Goal: Task Accomplishment & Management: Use online tool/utility

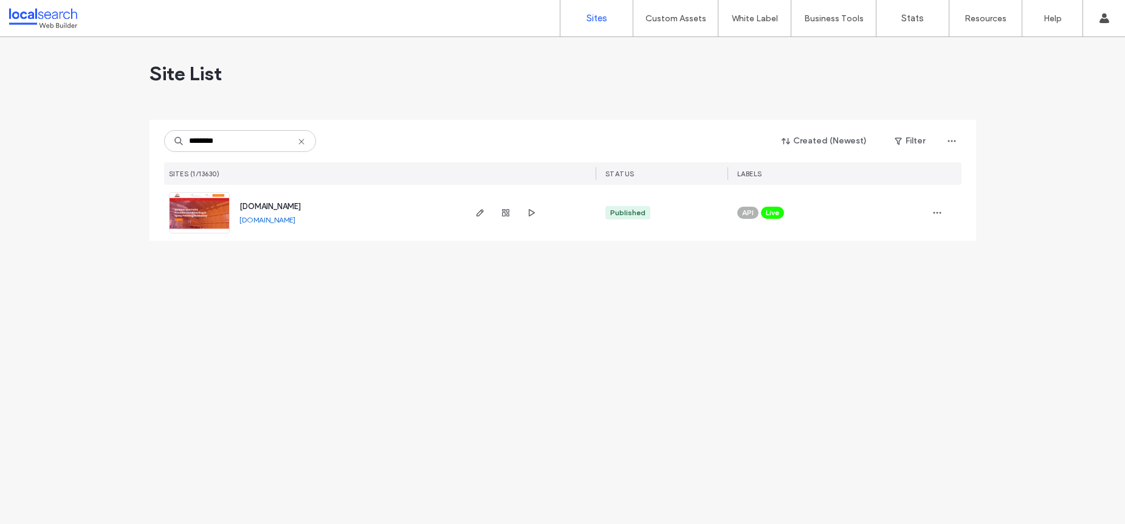
type input "********"
click at [208, 205] on img at bounding box center [200, 234] width 60 height 83
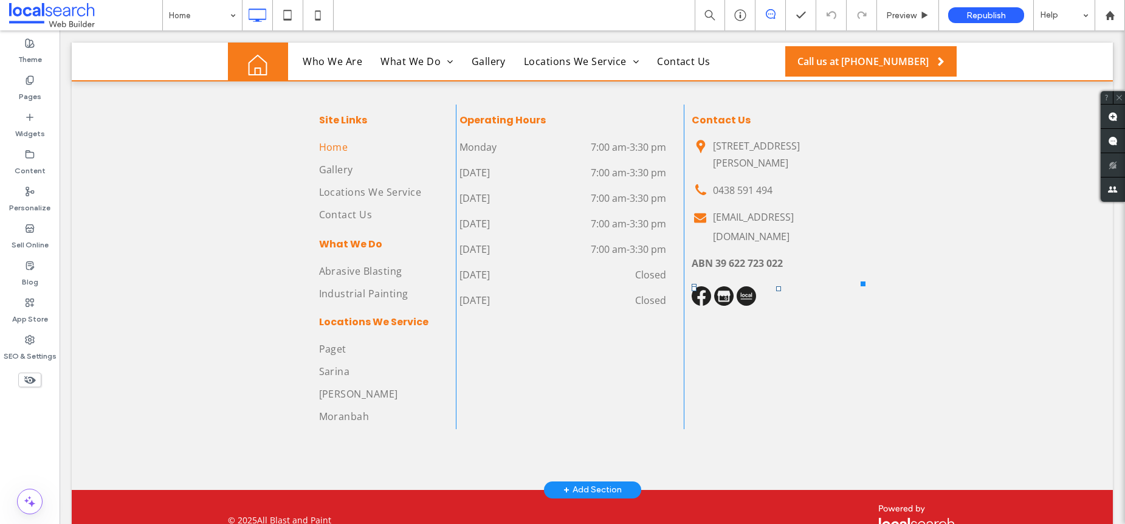
click at [694, 286] on img at bounding box center [700, 295] width 19 height 19
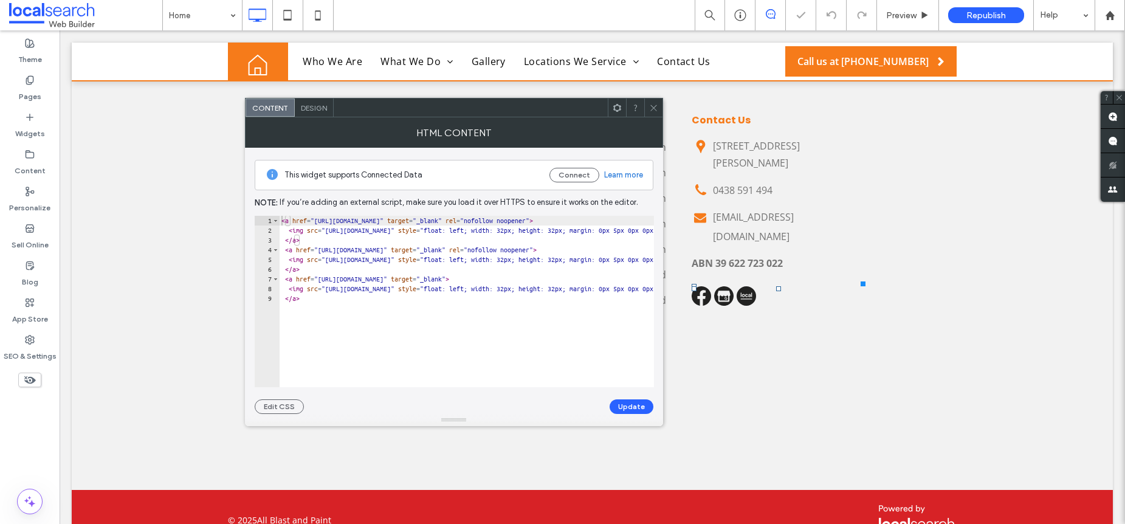
click at [317, 106] on span "Design" at bounding box center [314, 107] width 26 height 9
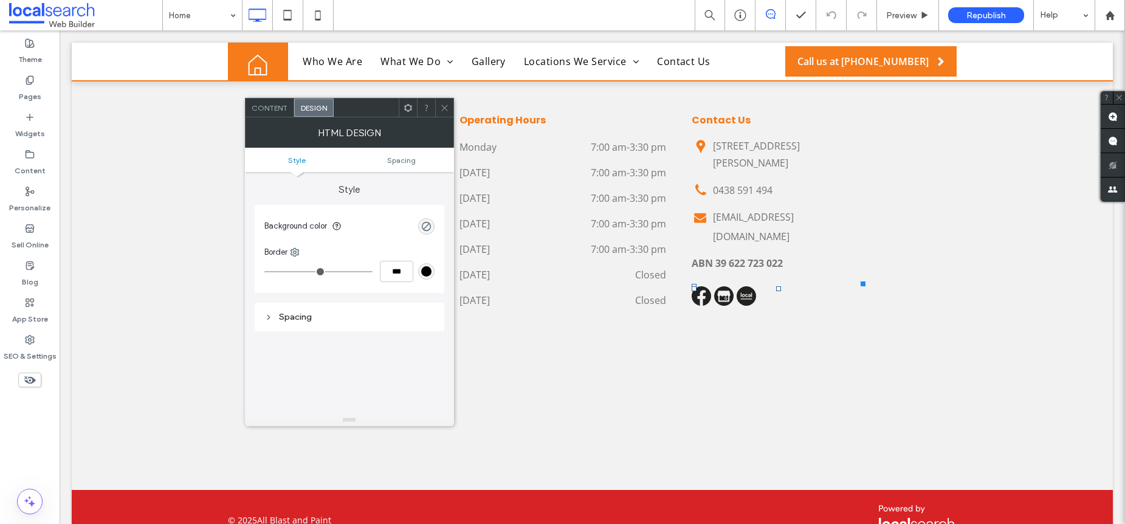
click at [269, 108] on span "Content" at bounding box center [270, 107] width 36 height 9
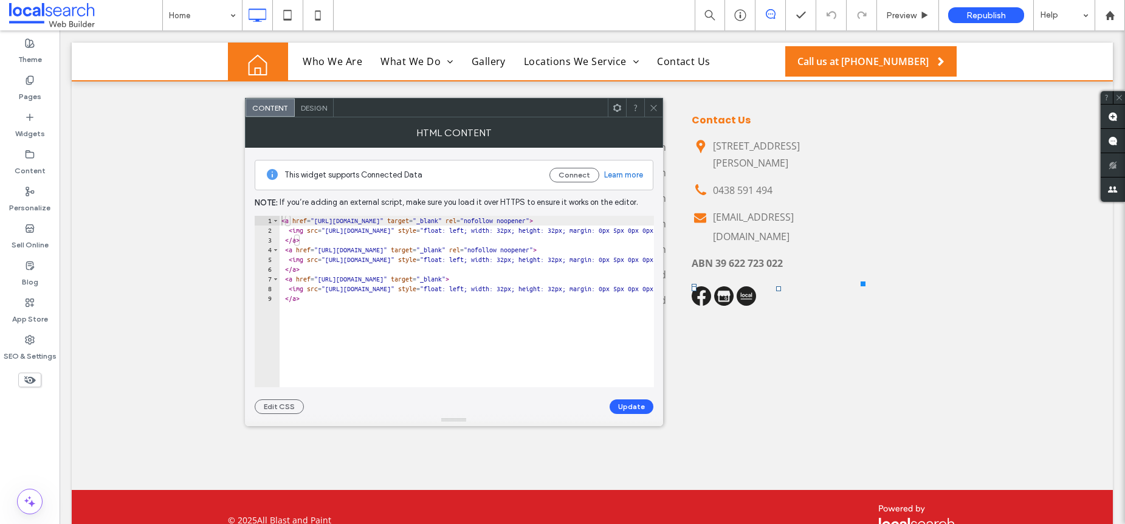
click at [652, 112] on span at bounding box center [653, 107] width 9 height 18
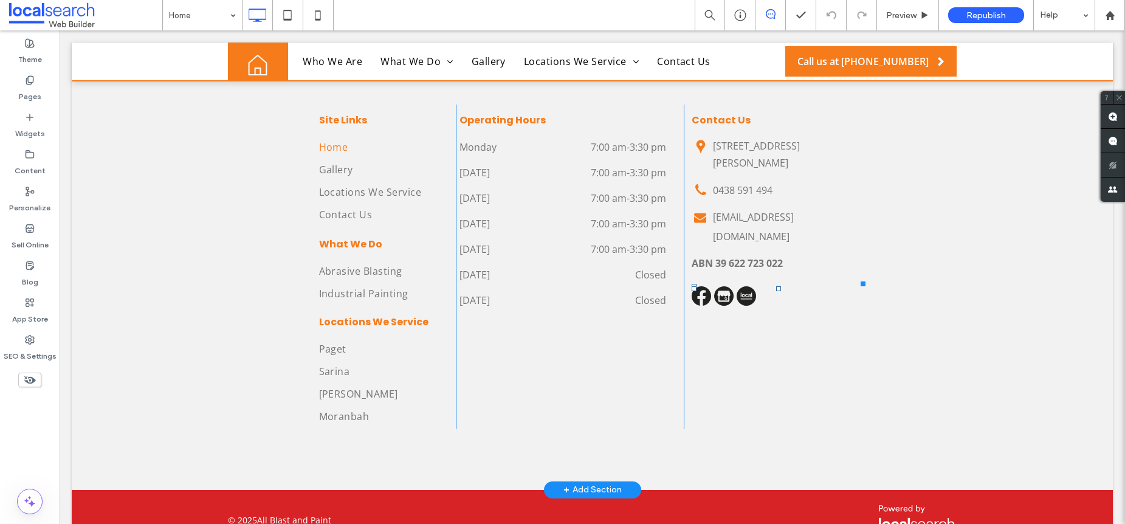
click at [707, 236] on div "Contact Us Location Icon 371 Connors Rd, Bakers Creek QLD 4740 Phone Icon 0438 …" at bounding box center [775, 267] width 182 height 324
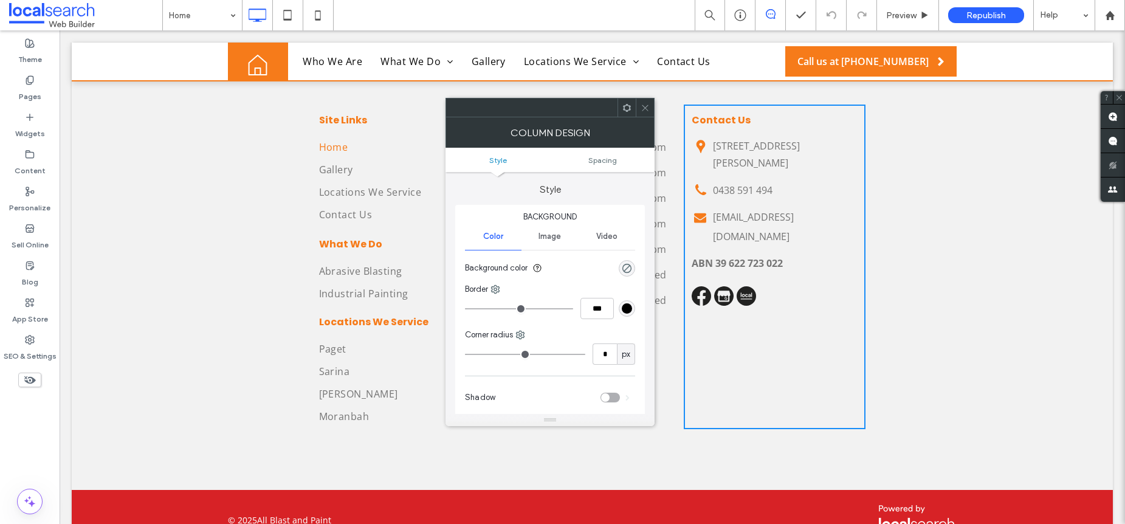
click at [643, 108] on icon at bounding box center [644, 107] width 9 height 9
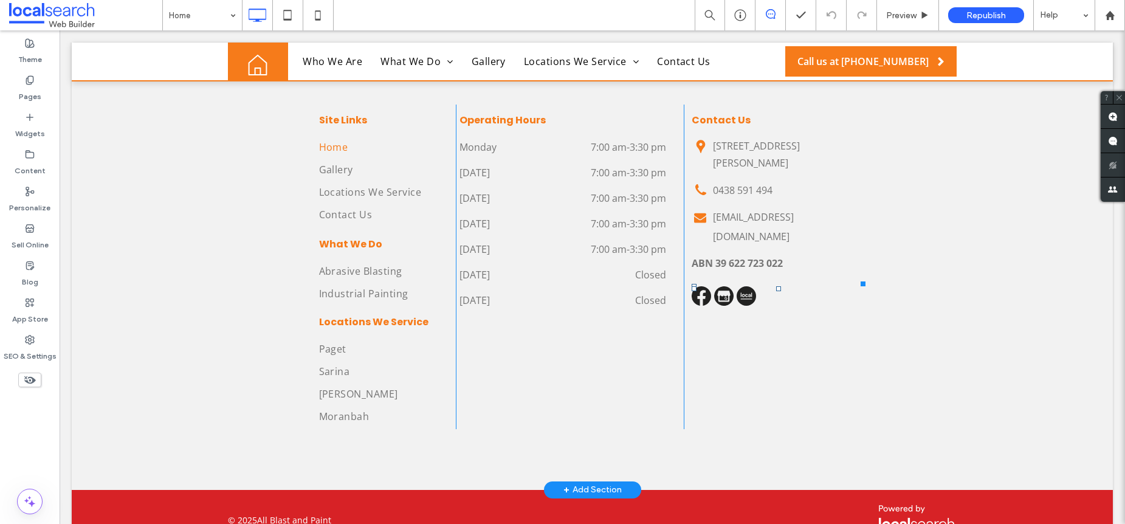
click at [691, 286] on div at bounding box center [693, 288] width 5 height 5
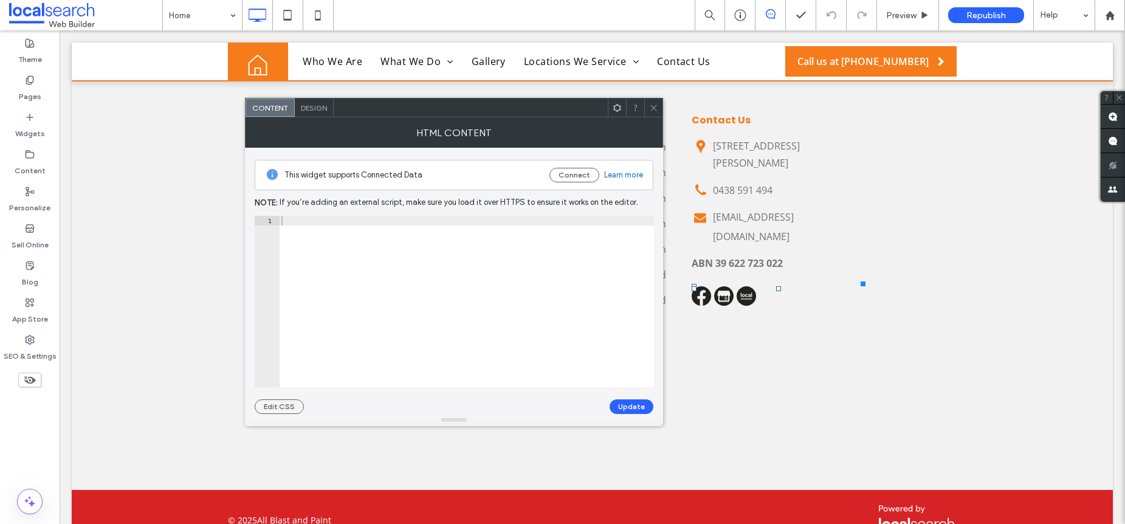
click at [695, 286] on img at bounding box center [700, 295] width 19 height 19
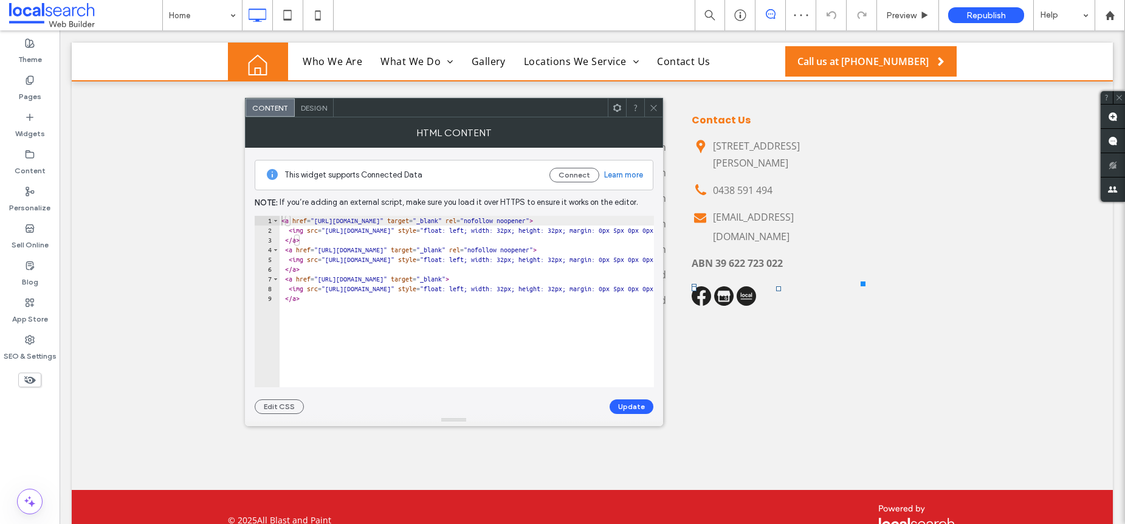
click at [318, 109] on span "Design" at bounding box center [314, 107] width 26 height 9
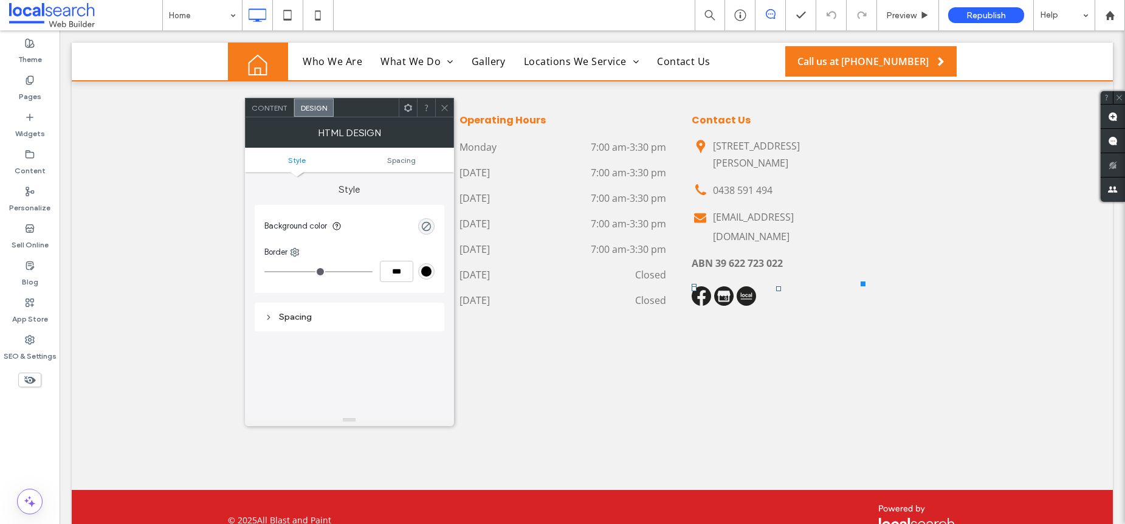
click at [261, 115] on div "Content" at bounding box center [269, 107] width 49 height 18
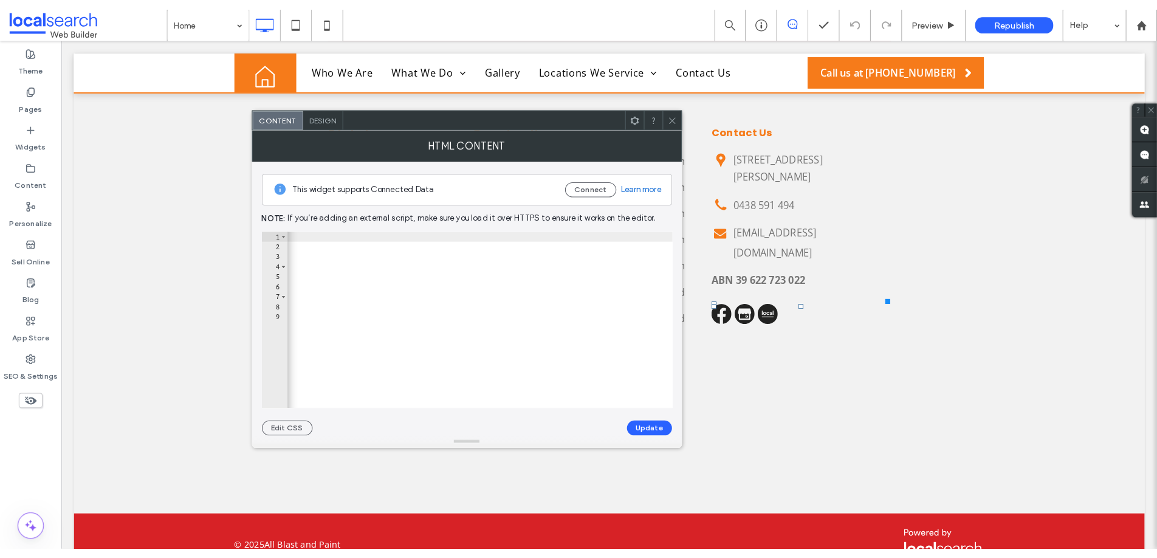
scroll to position [0, 719]
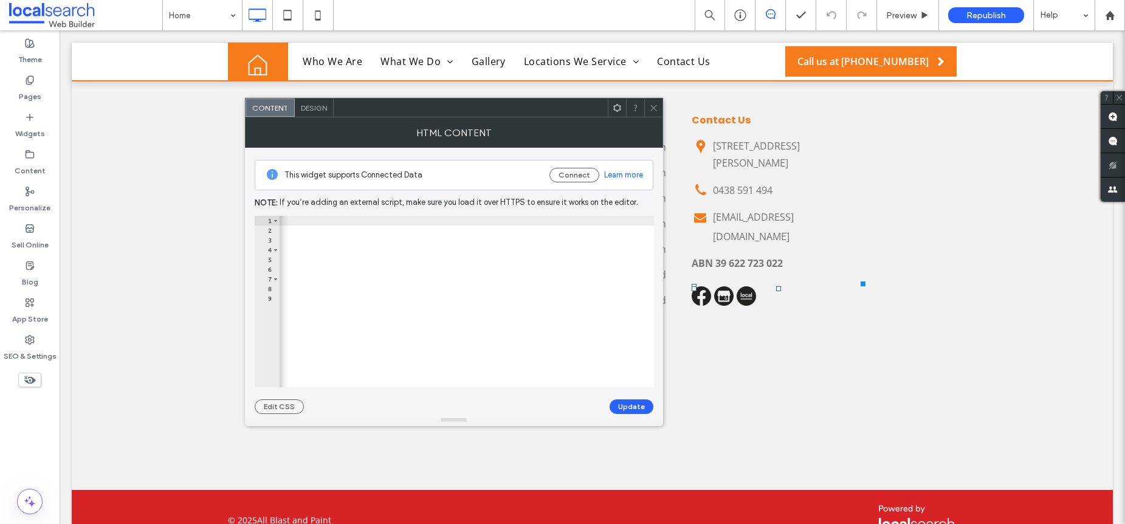
drag, startPoint x: 657, startPoint y: 106, endPoint x: 822, endPoint y: 15, distance: 188.5
click at [657, 106] on icon at bounding box center [653, 107] width 9 height 9
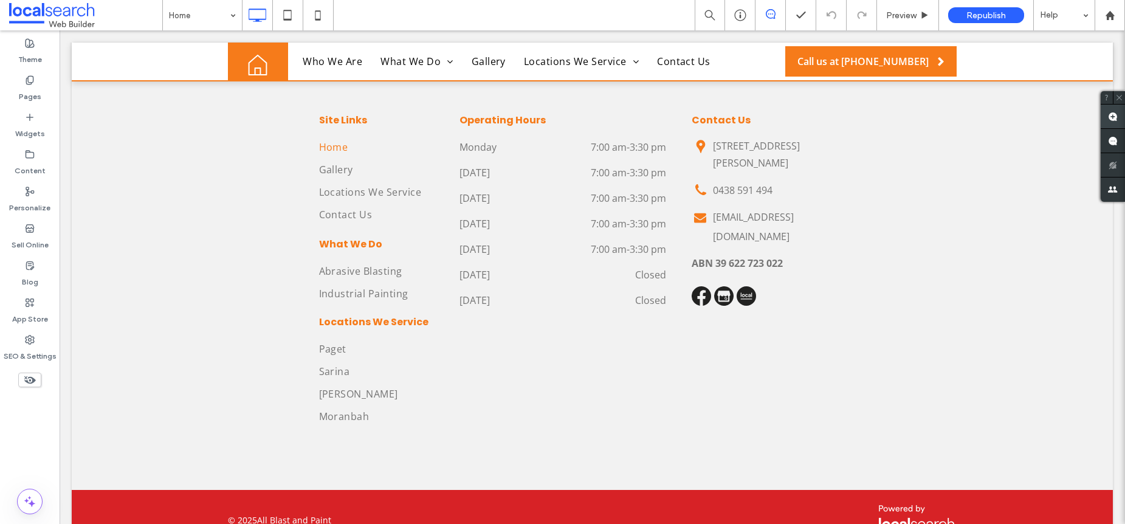
click at [1114, 114] on use at bounding box center [1113, 117] width 10 height 10
click at [696, 262] on div "Contact Us Location Icon 371 Connors Rd, Bakers Creek QLD 4740 Phone Icon 0438 …" at bounding box center [775, 267] width 182 height 324
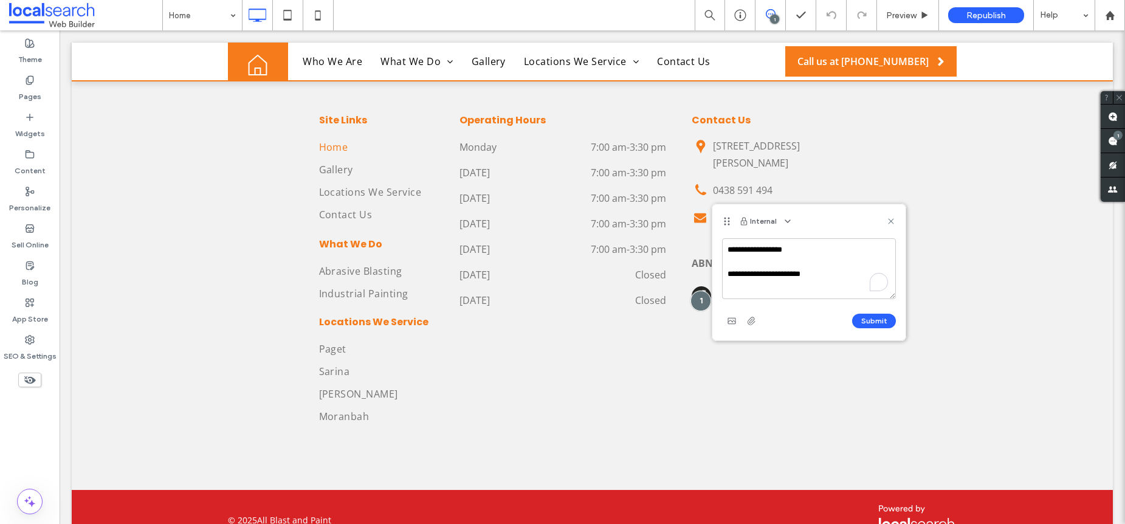
drag, startPoint x: 829, startPoint y: 278, endPoint x: 770, endPoint y: 277, distance: 58.9
click at [770, 277] on textarea "**********" at bounding box center [809, 268] width 174 height 61
type textarea "**********"
drag, startPoint x: 878, startPoint y: 321, endPoint x: 896, endPoint y: 298, distance: 29.4
click at [878, 321] on button "Submit" at bounding box center [874, 321] width 44 height 15
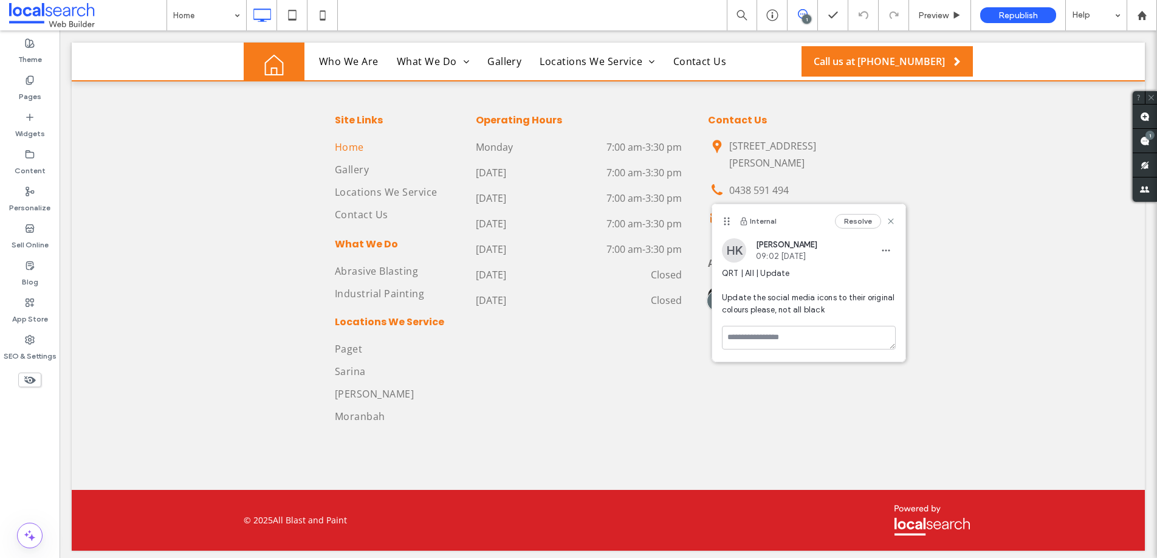
scroll to position [3997, 0]
